Goal: Information Seeking & Learning: Learn about a topic

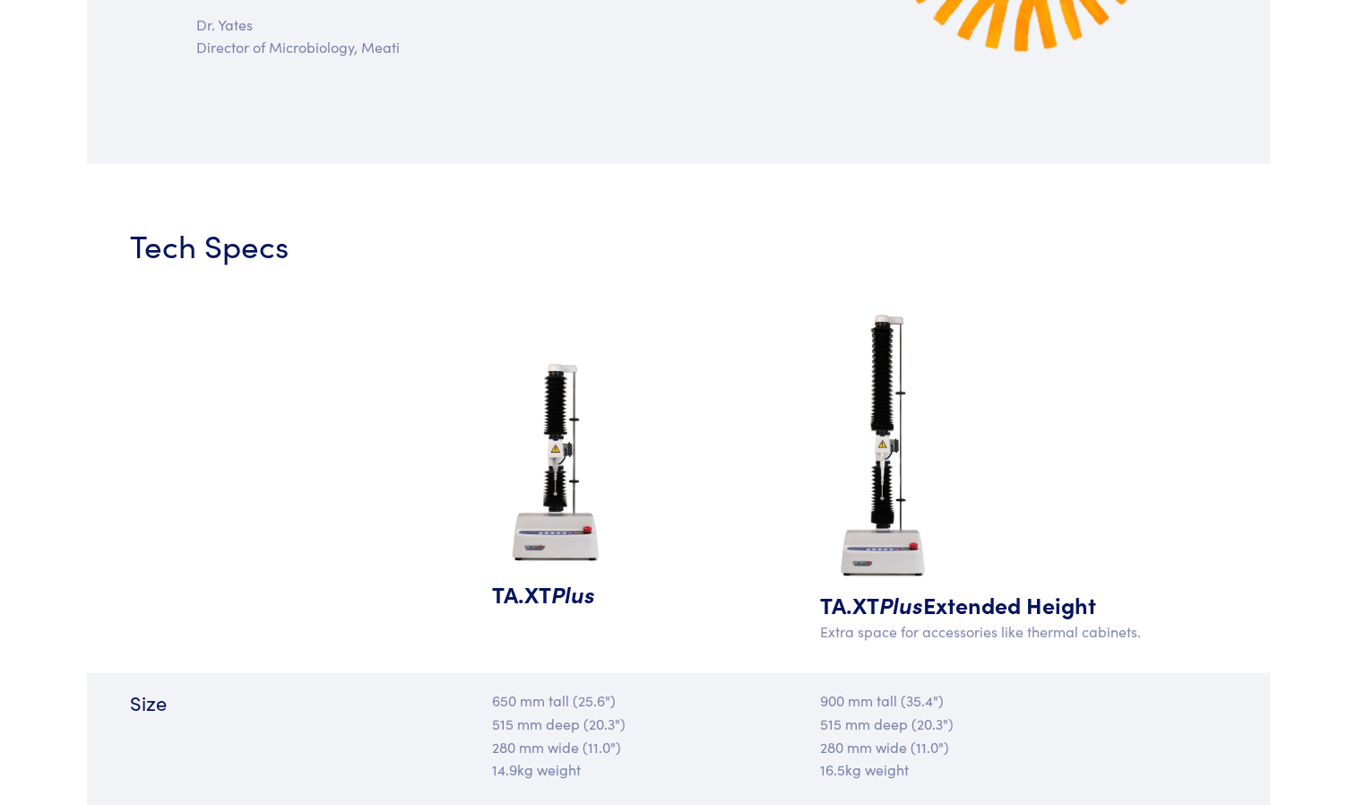
scroll to position [1523, 0]
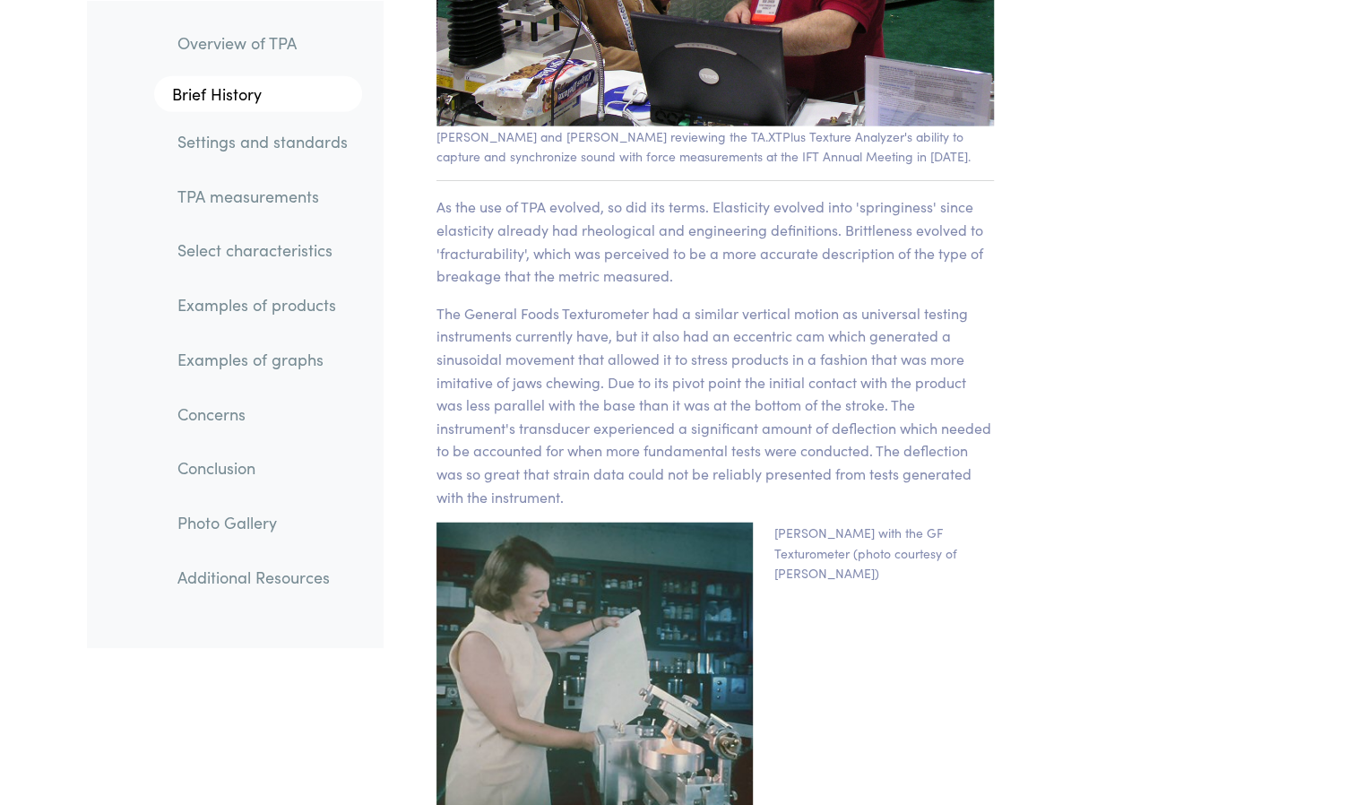
scroll to position [2599, 0]
click at [211, 197] on link "TPA measurements" at bounding box center [262, 195] width 199 height 41
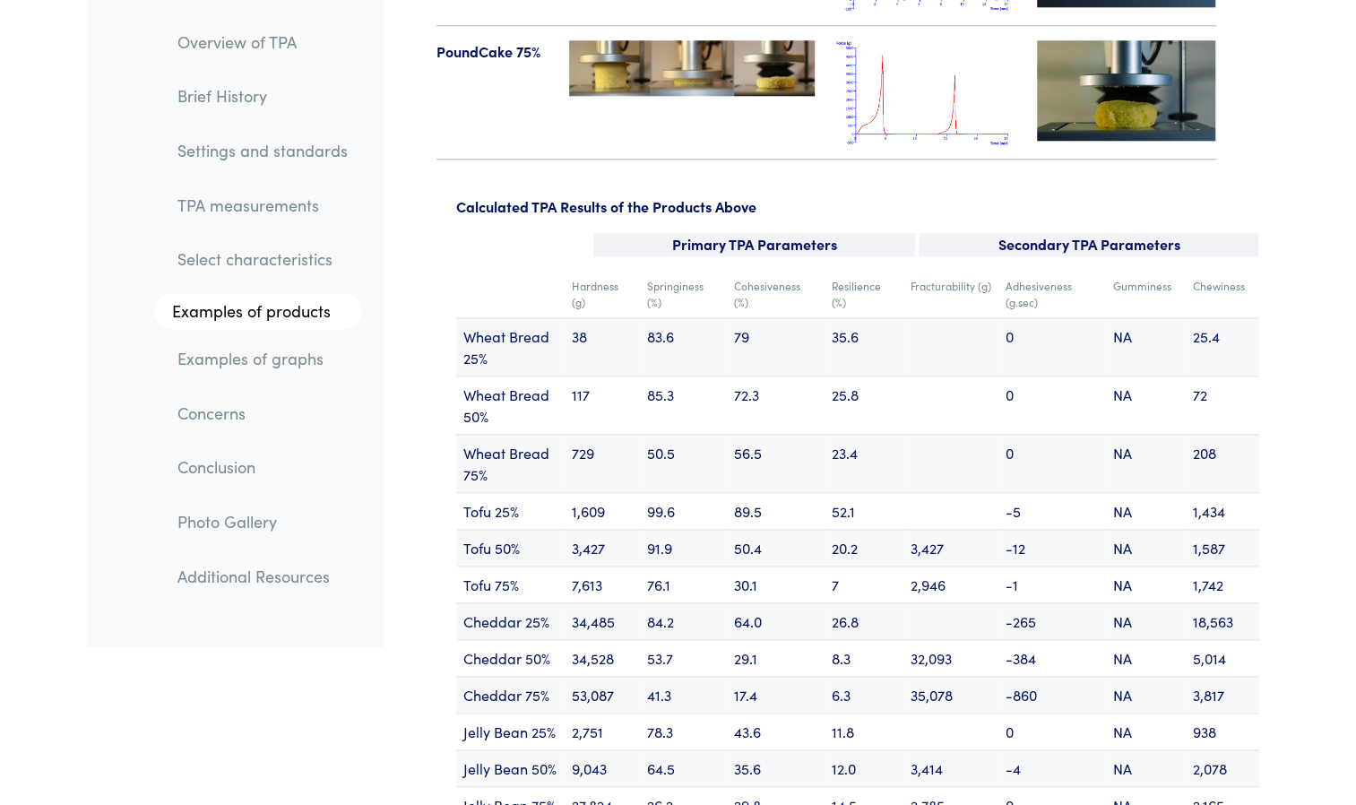
scroll to position [21436, 0]
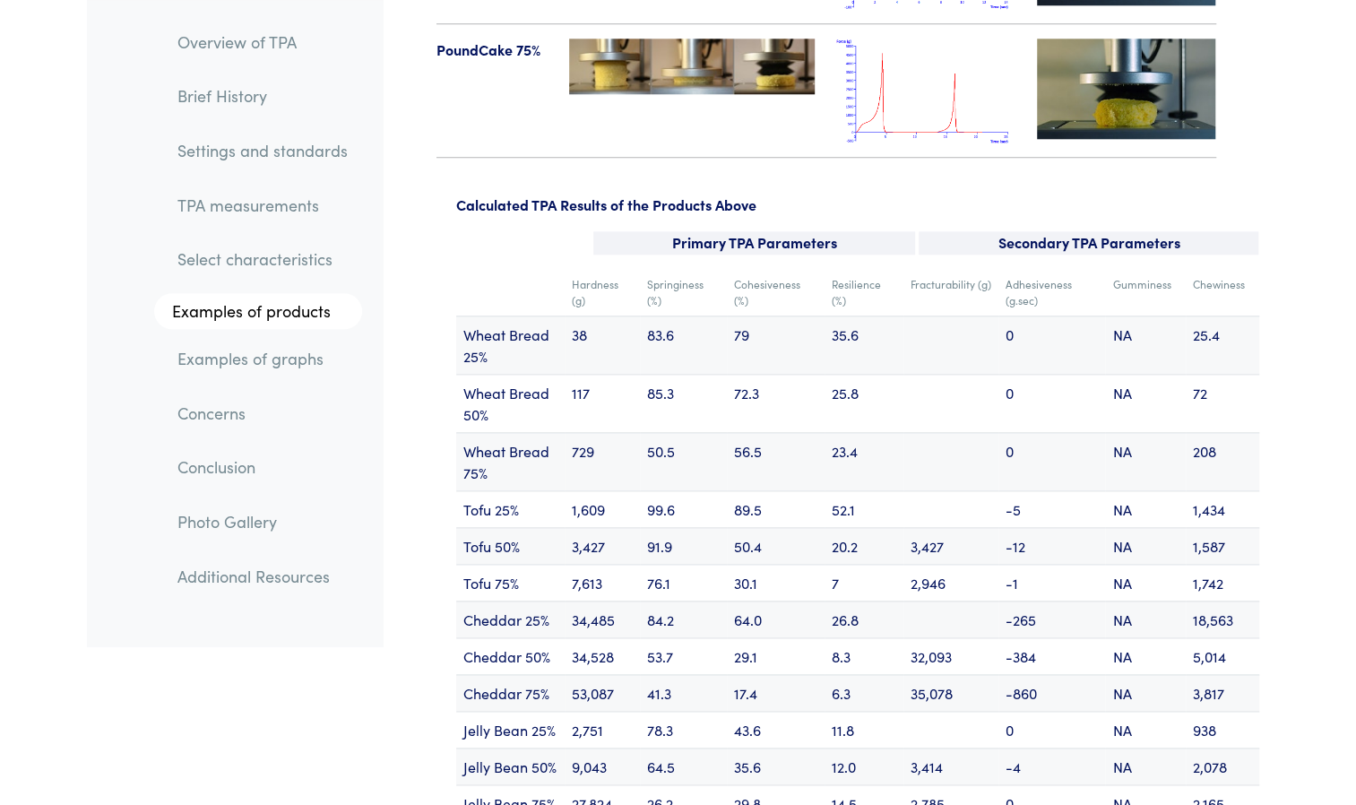
click at [743, 315] on td "79" at bounding box center [776, 344] width 98 height 58
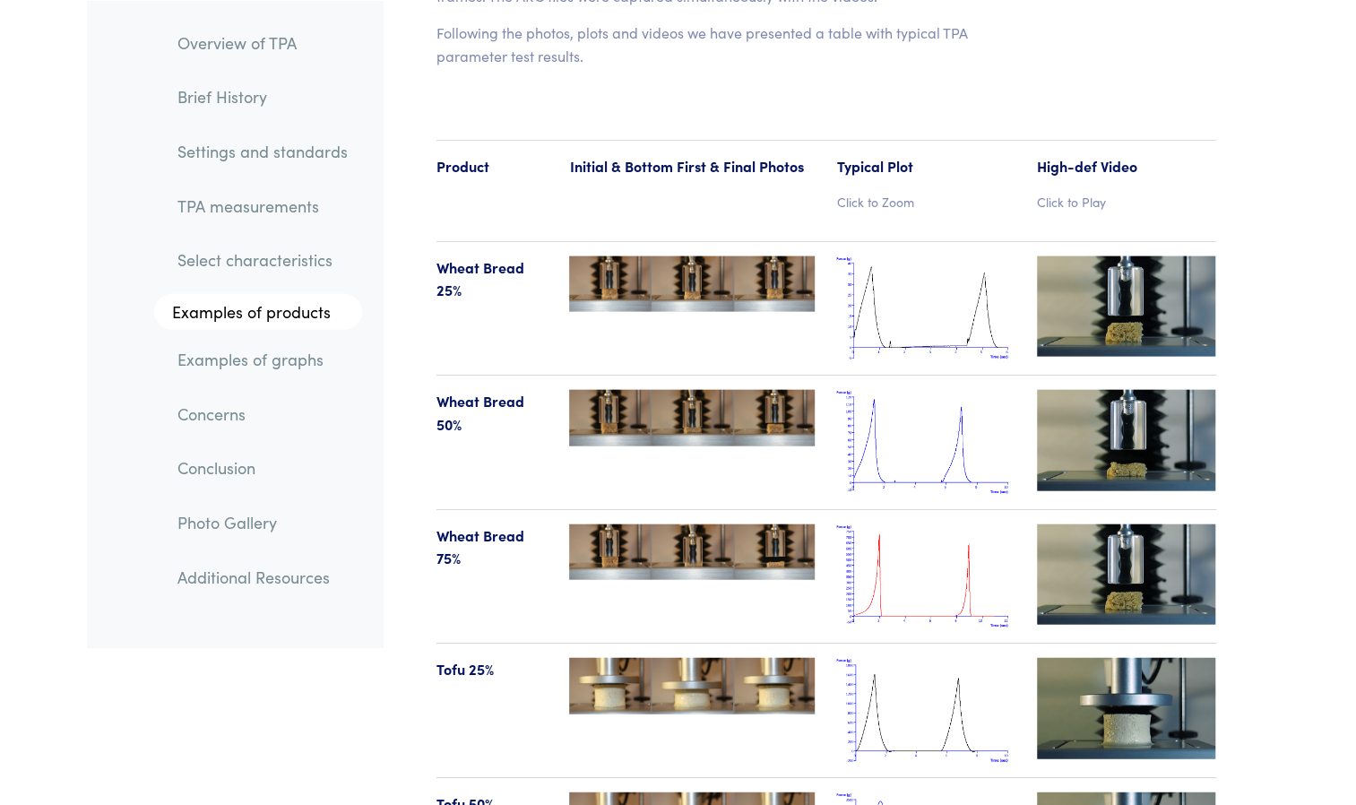
scroll to position [18540, 0]
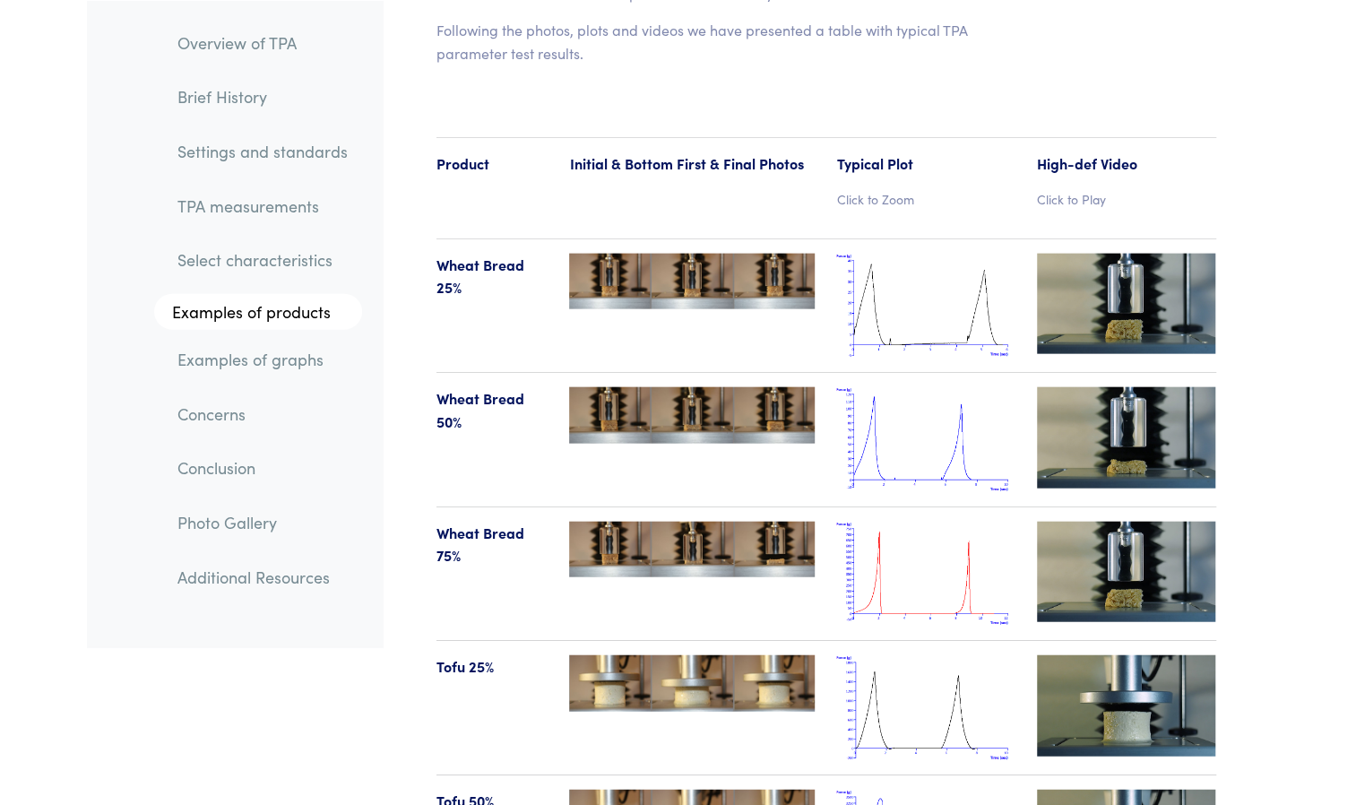
click at [878, 254] on img at bounding box center [925, 306] width 179 height 105
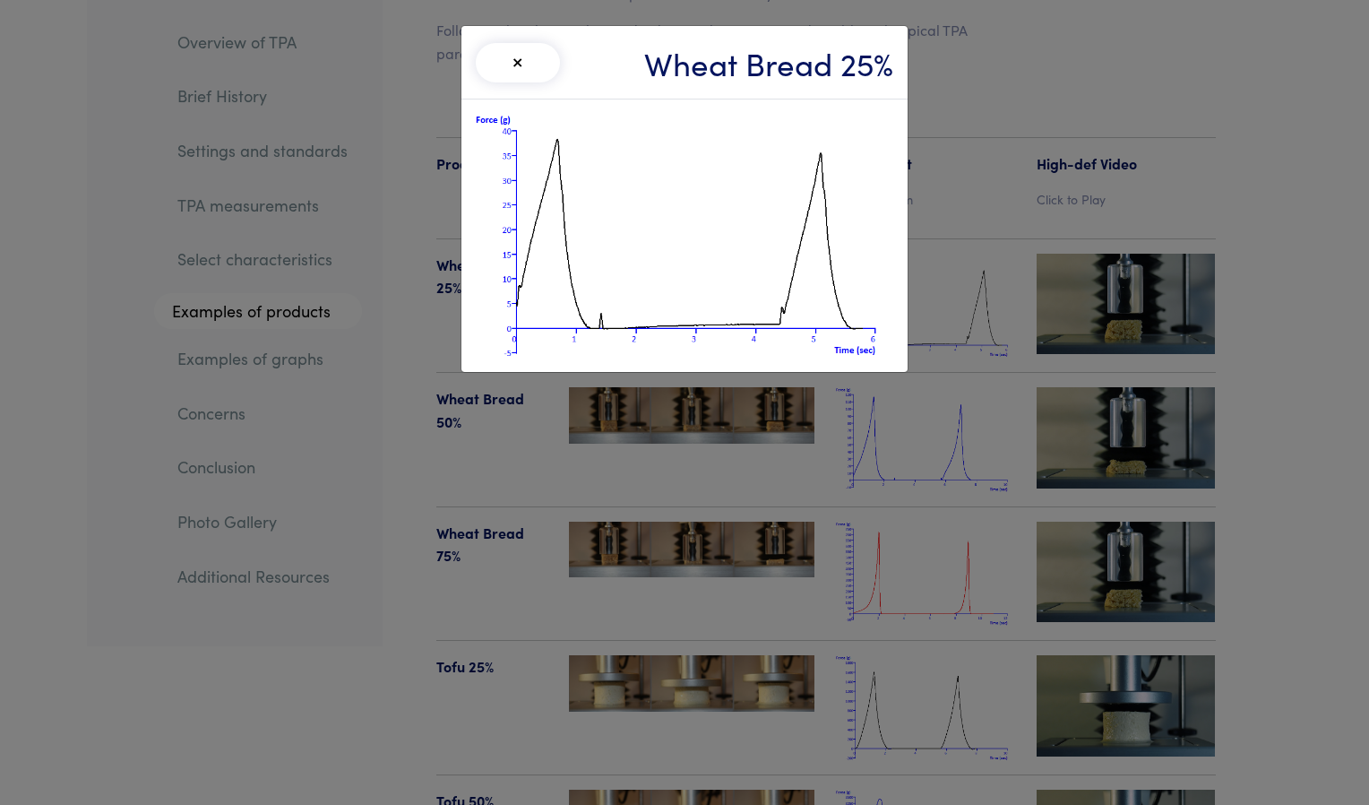
click at [525, 61] on button "×" at bounding box center [518, 62] width 84 height 39
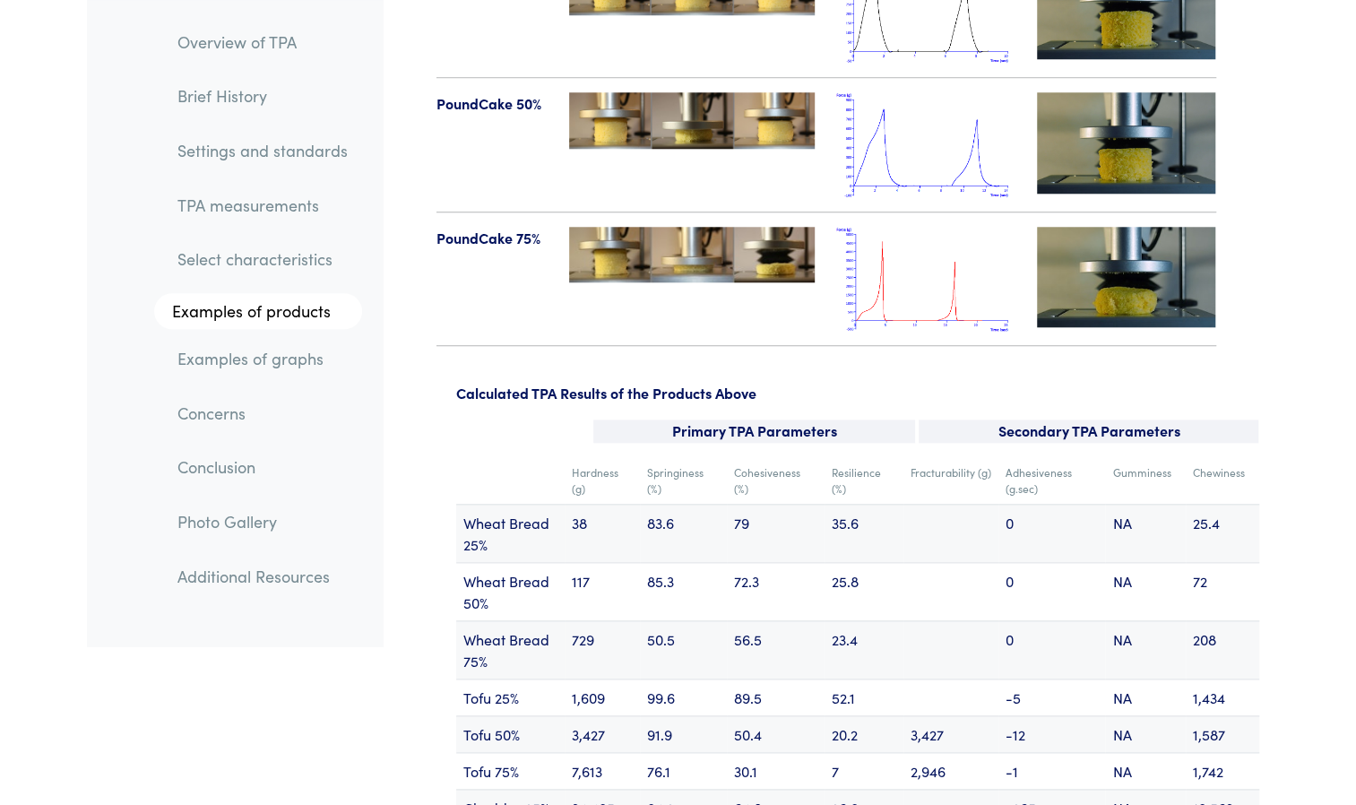
scroll to position [21189, 0]
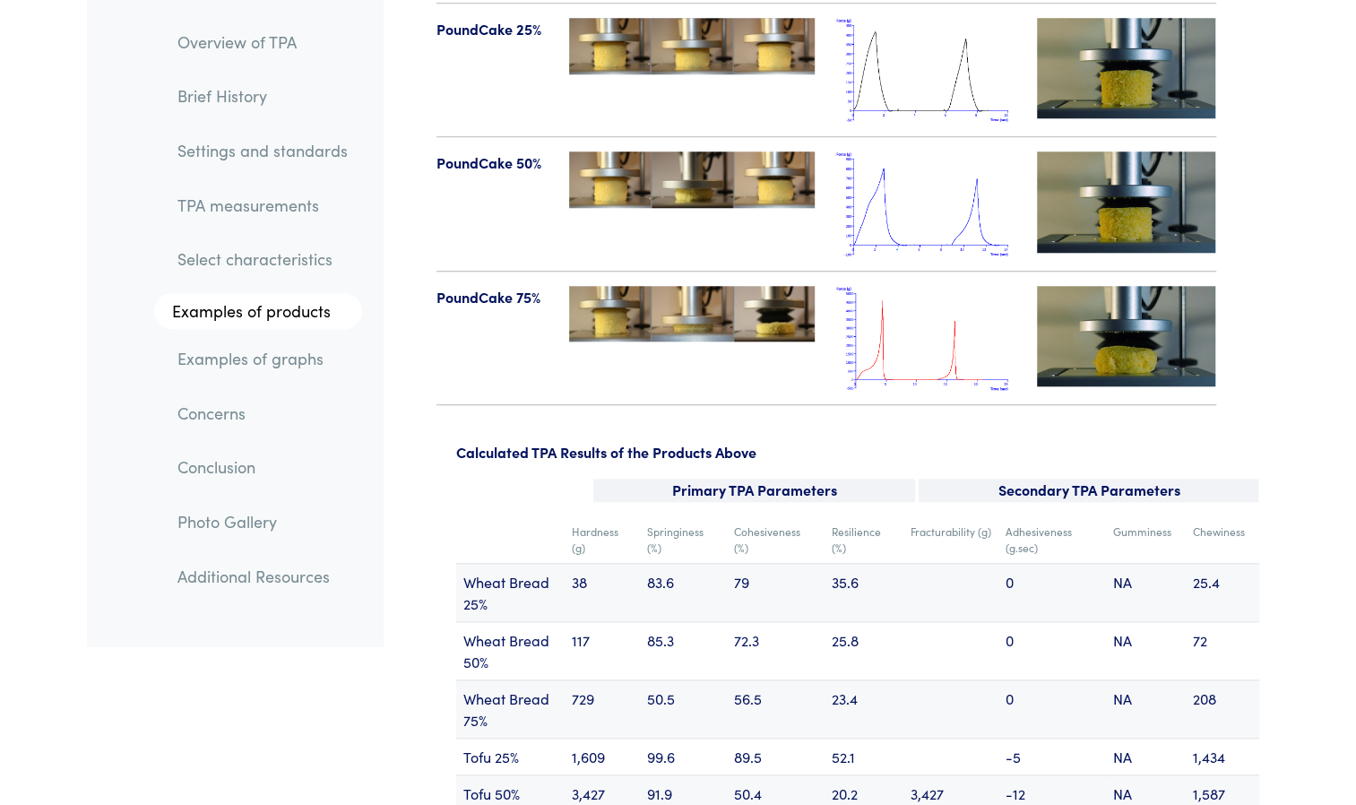
click at [665, 563] on td "83.6" at bounding box center [683, 592] width 87 height 58
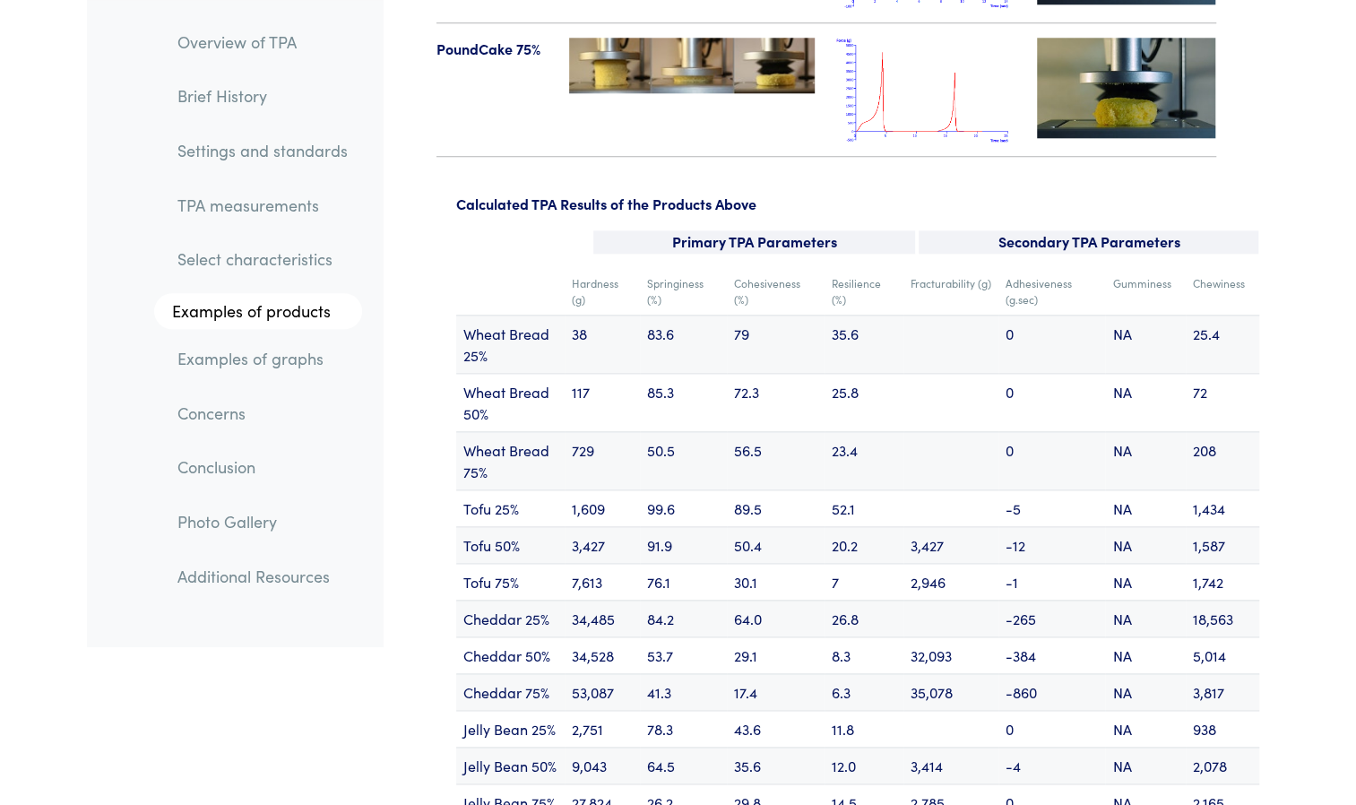
scroll to position [21438, 0]
click at [1016, 488] on td "-5" at bounding box center [1051, 506] width 107 height 37
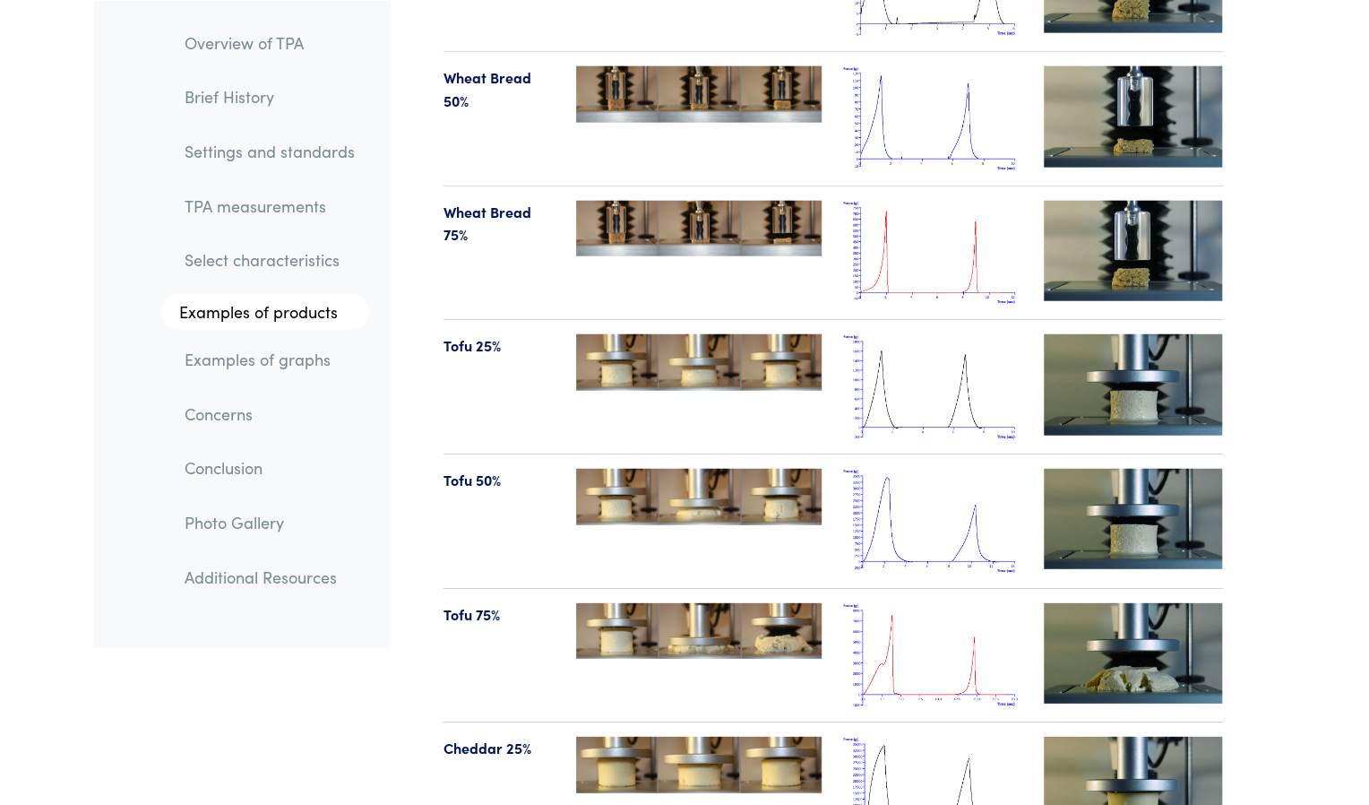
scroll to position [18825, 0]
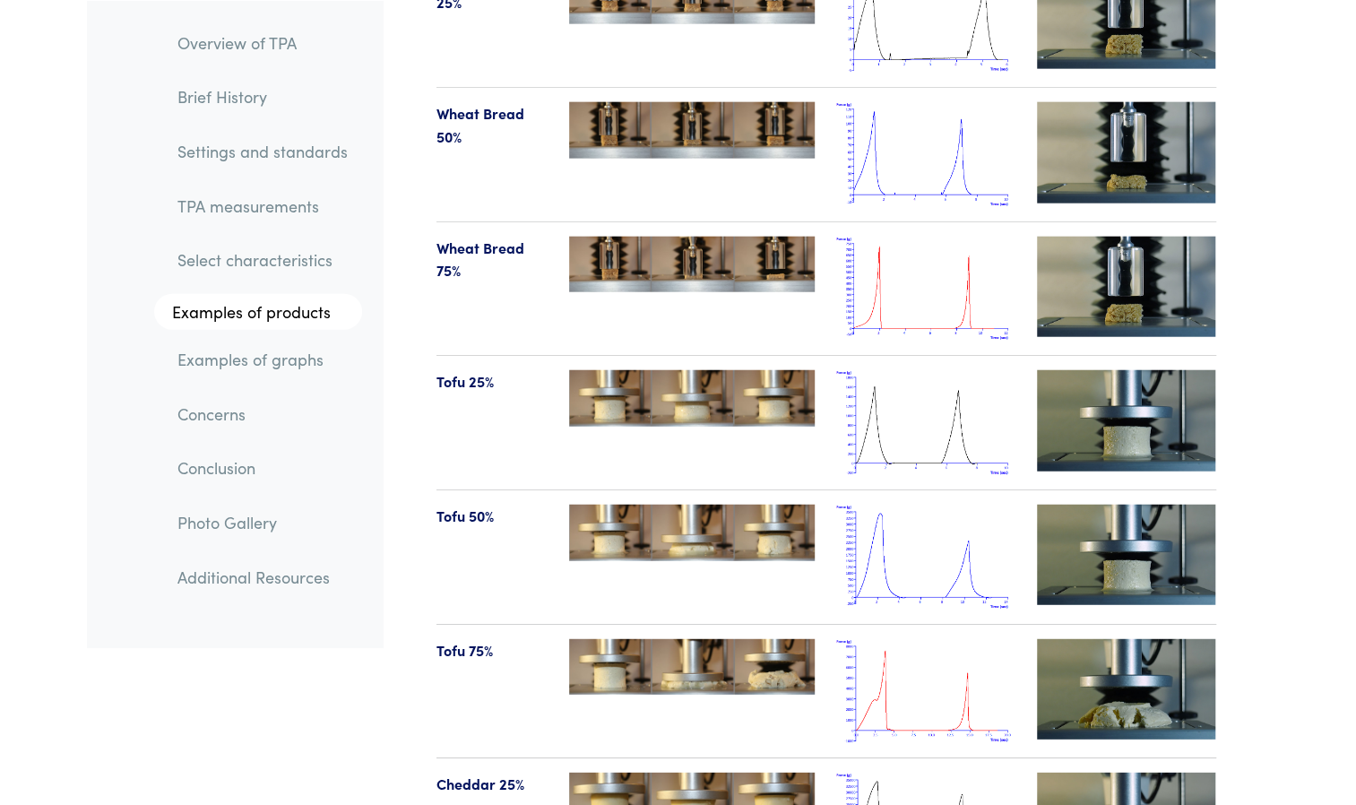
click at [955, 370] on img at bounding box center [925, 422] width 179 height 105
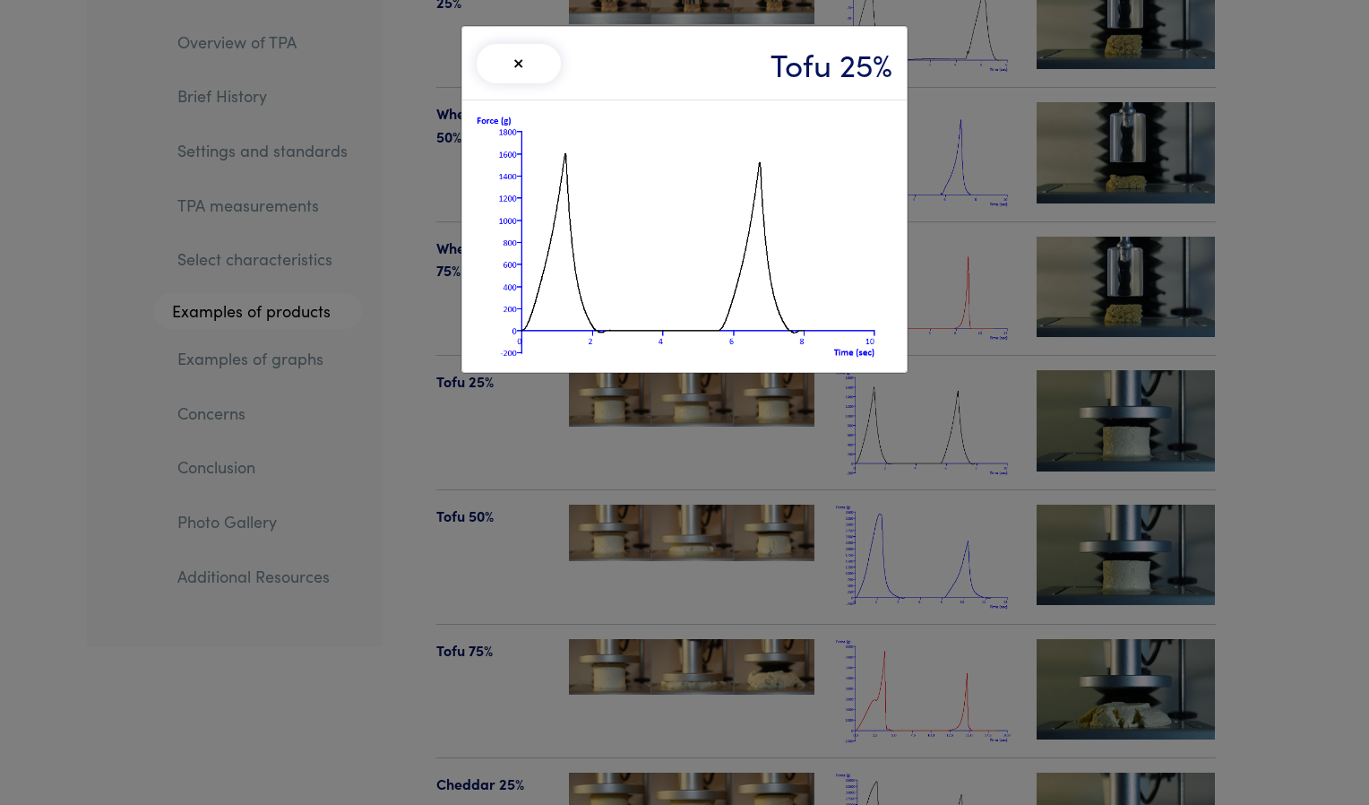
click at [511, 91] on div "× Tofu 25%" at bounding box center [684, 63] width 444 height 73
click at [531, 64] on button "×" at bounding box center [519, 63] width 84 height 39
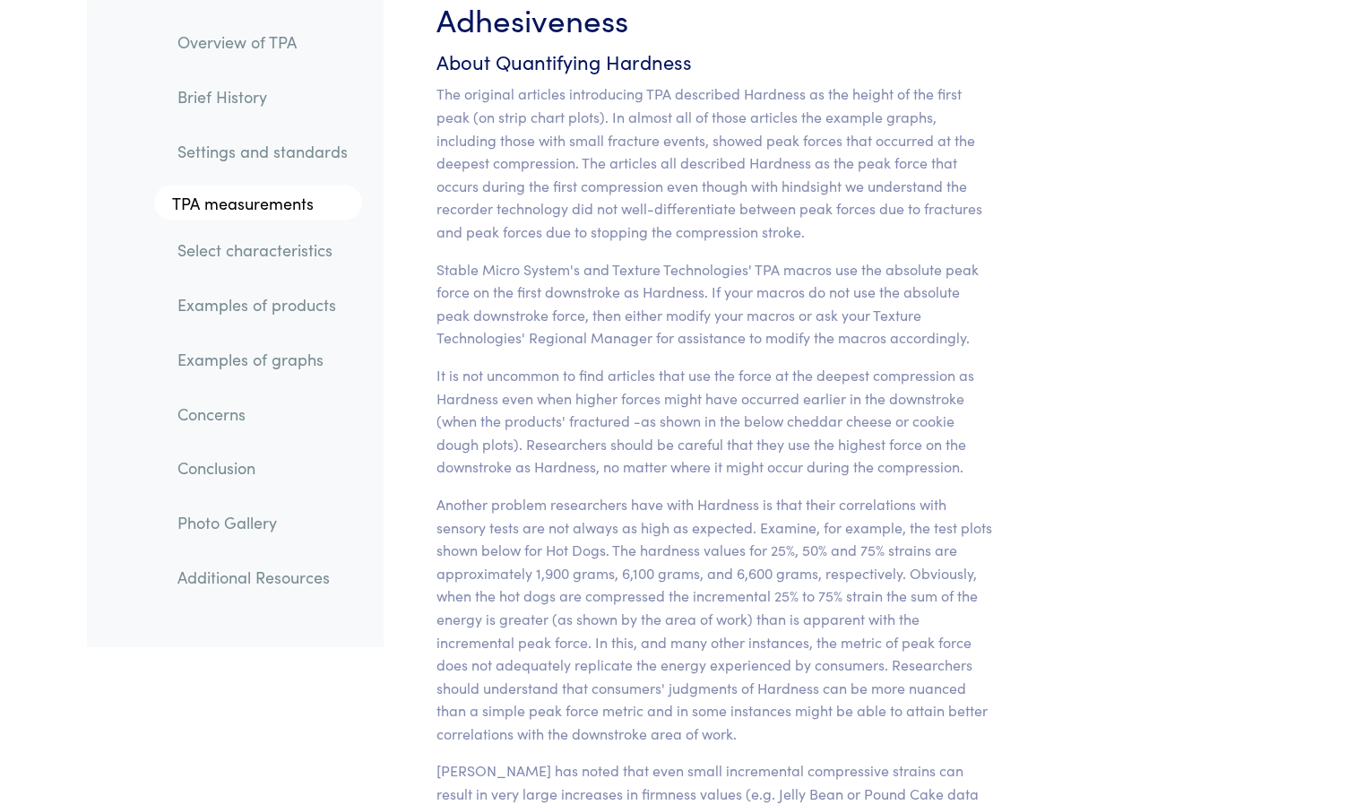
scroll to position [14206, 0]
